Goal: Task Accomplishment & Management: Use online tool/utility

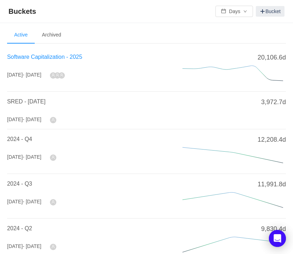
click at [45, 57] on span "Software Capitalization - 2025" at bounding box center [44, 57] width 75 height 6
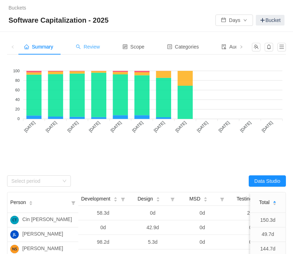
click at [97, 51] on div "Review" at bounding box center [87, 47] width 35 height 16
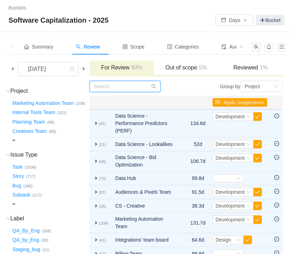
click at [130, 87] on input "text" at bounding box center [125, 86] width 71 height 11
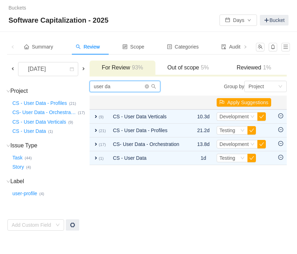
type input "user da"
